Goal: Transaction & Acquisition: Register for event/course

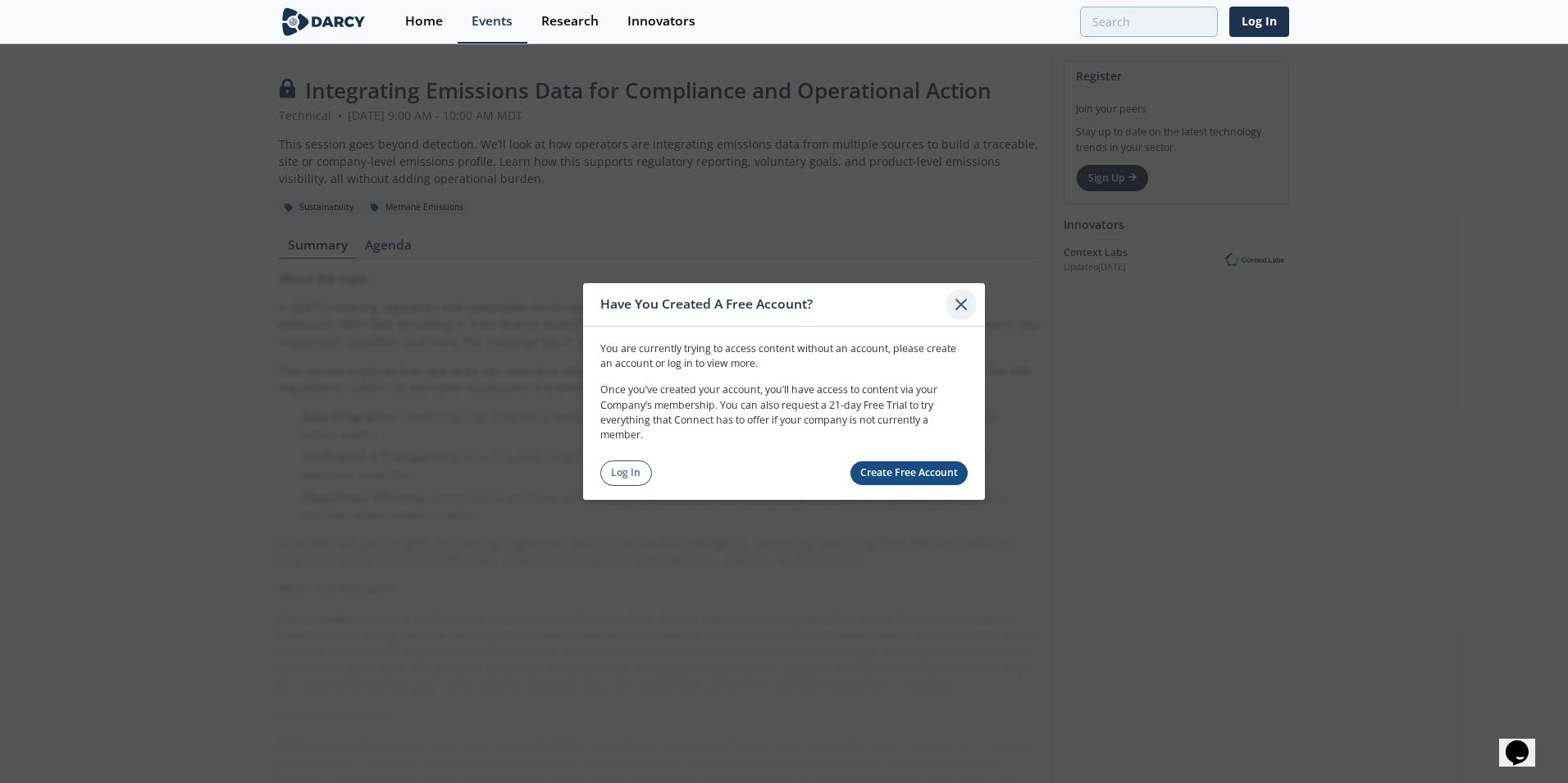
click at [962, 299] on icon at bounding box center [961, 305] width 20 height 20
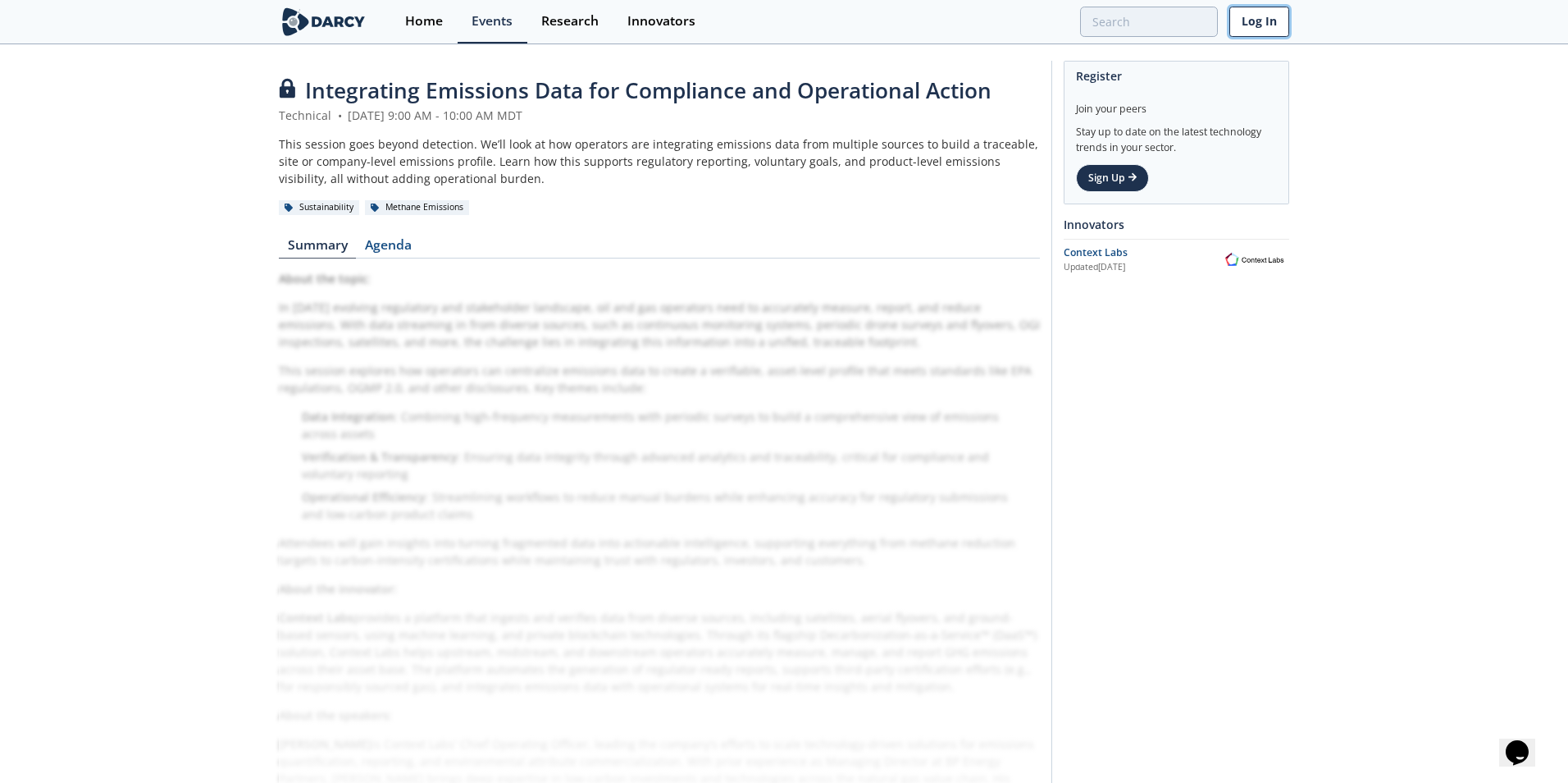
click at [1270, 21] on link "Log In" at bounding box center [1259, 21] width 60 height 30
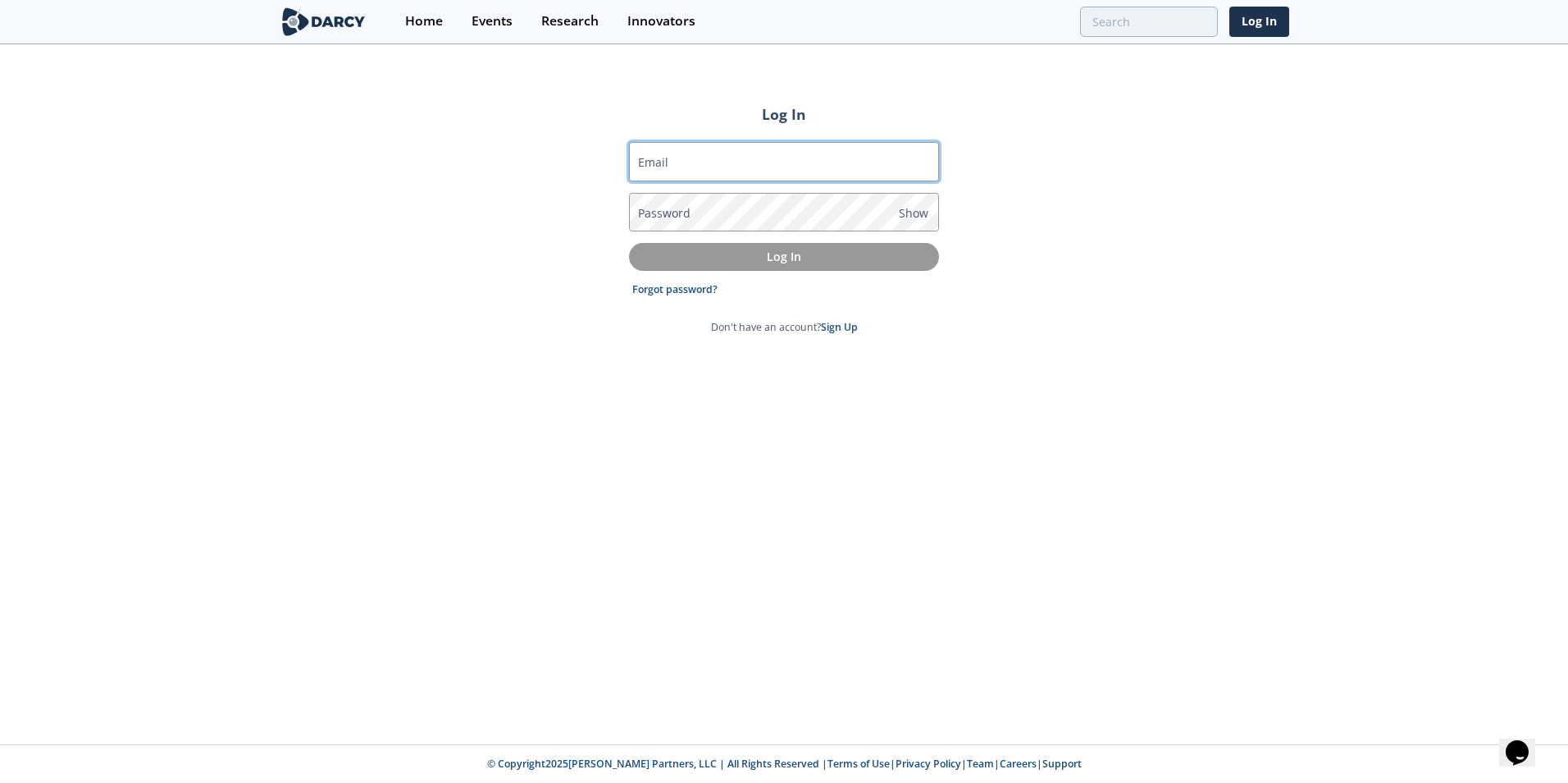
click at [782, 164] on input "Email" at bounding box center [784, 162] width 310 height 39
type input "[PERSON_NAME][EMAIL_ADDRESS][PERSON_NAME][DOMAIN_NAME]"
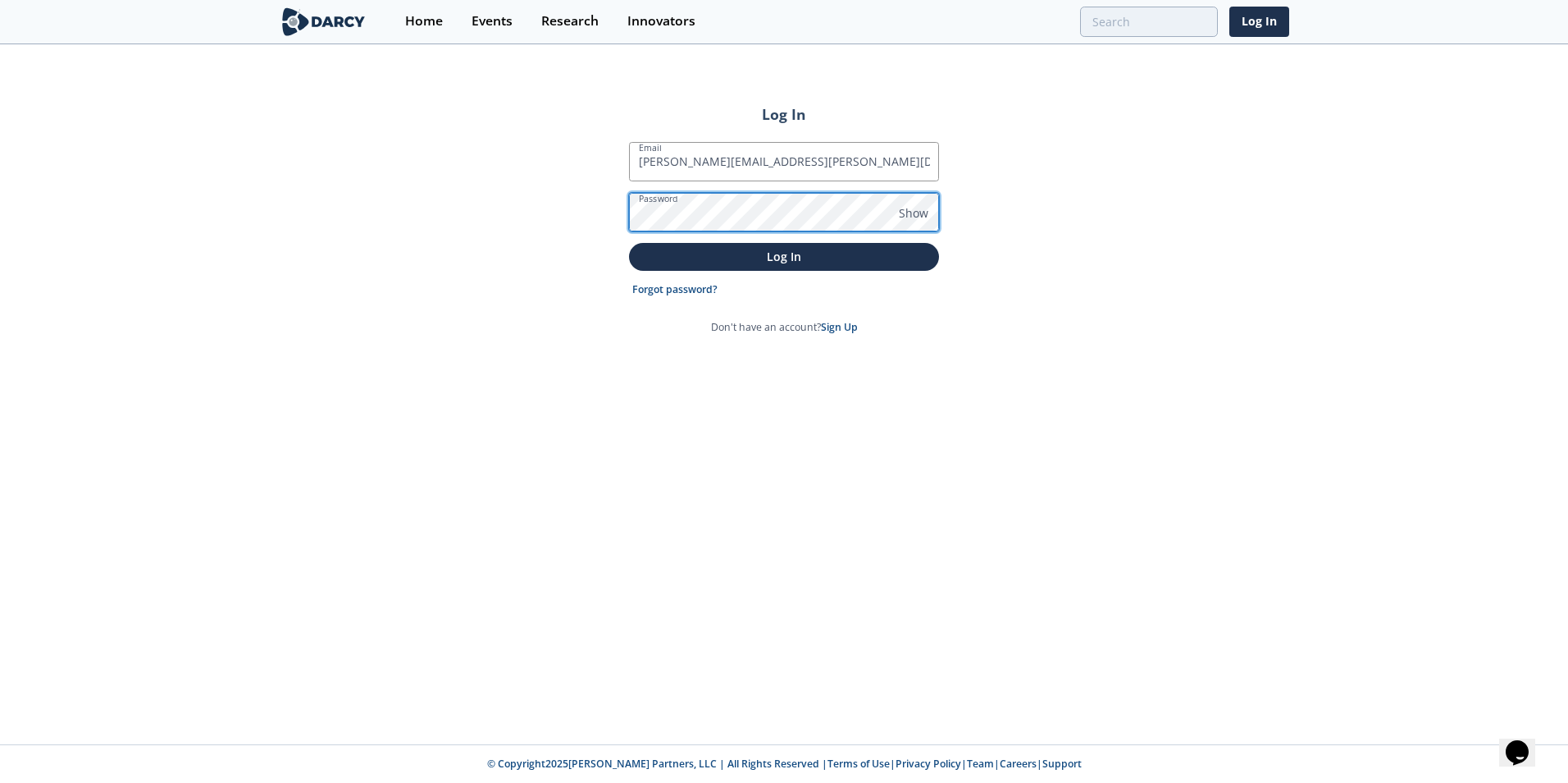
click at [629, 243] on button "Log In" at bounding box center [784, 257] width 310 height 27
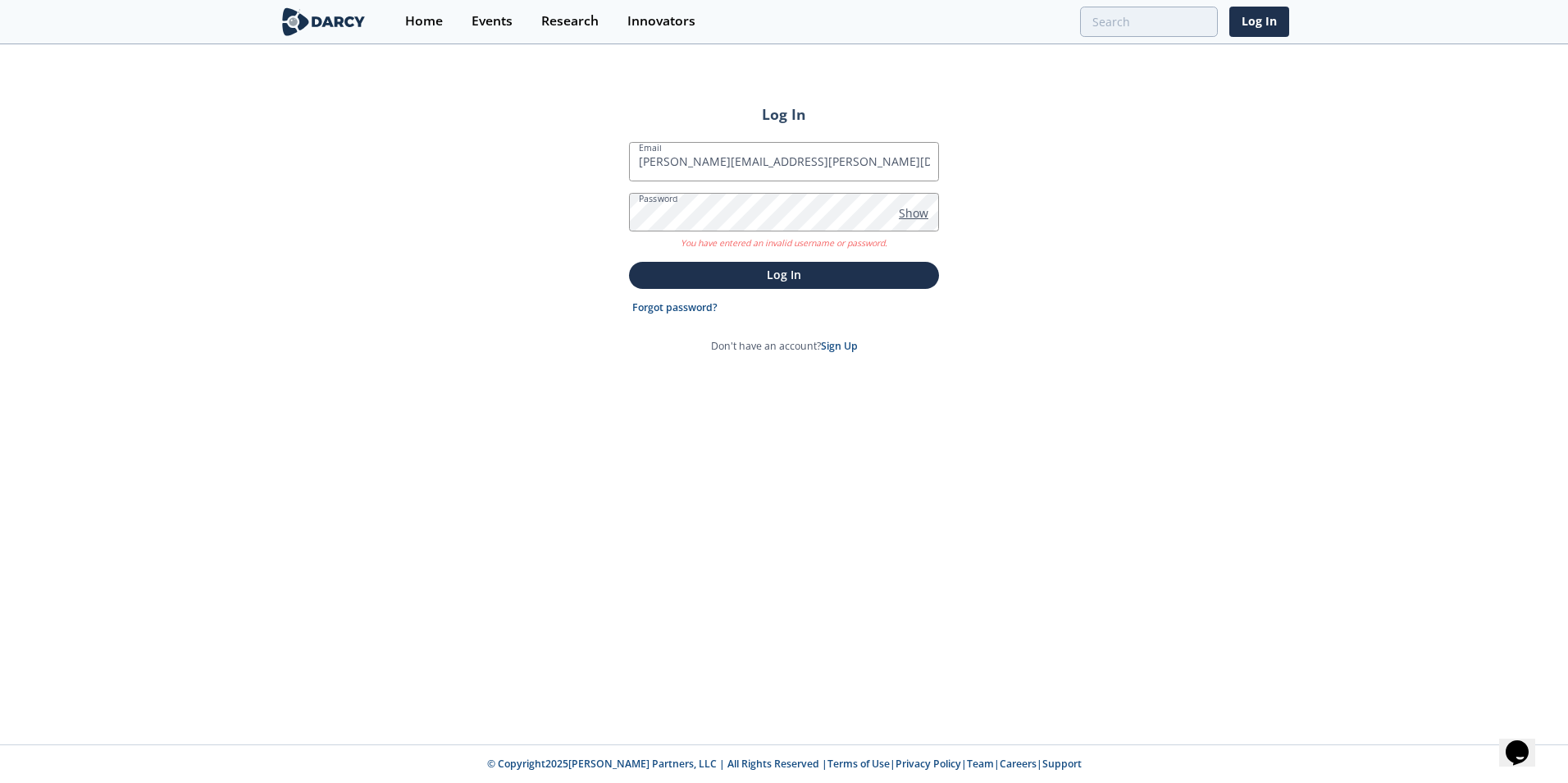
click at [918, 213] on span "Show" at bounding box center [913, 213] width 29 height 17
click at [780, 274] on p "Log In" at bounding box center [784, 274] width 287 height 17
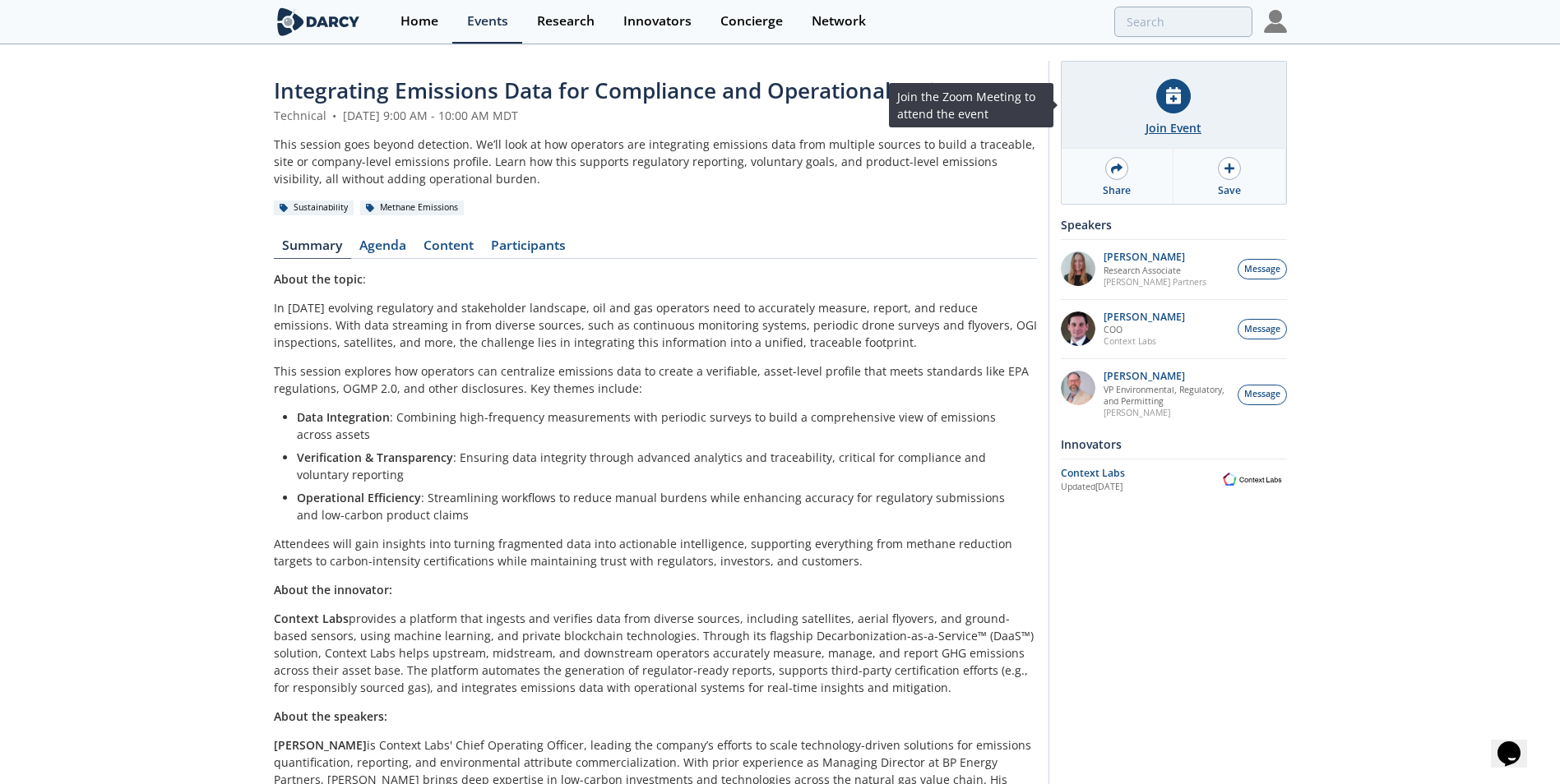
click at [1119, 114] on div "Join Event" at bounding box center [1173, 105] width 225 height 87
